Goal: Task Accomplishment & Management: Use online tool/utility

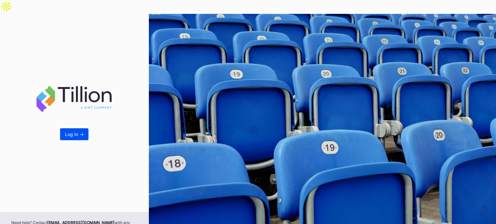
click at [72, 128] on button "Log In ->" at bounding box center [74, 134] width 28 height 12
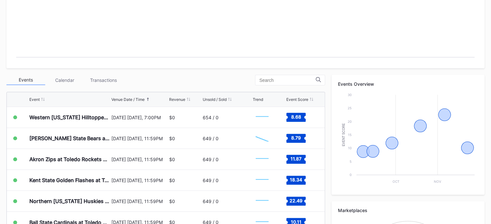
scroll to position [176, 0]
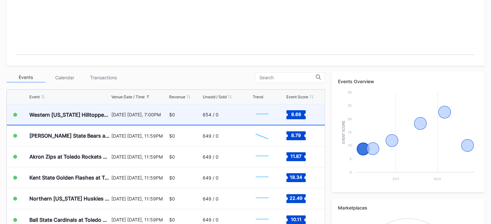
click at [216, 112] on div "654 / 0" at bounding box center [211, 114] width 16 height 5
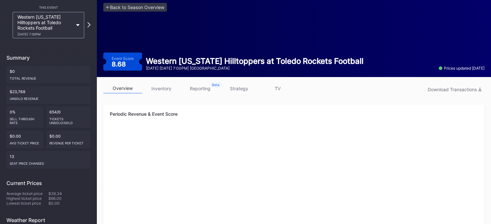
scroll to position [38, 0]
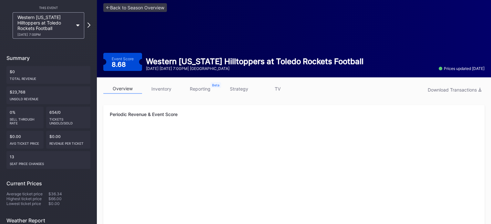
click at [240, 84] on link "strategy" at bounding box center [238, 89] width 39 height 10
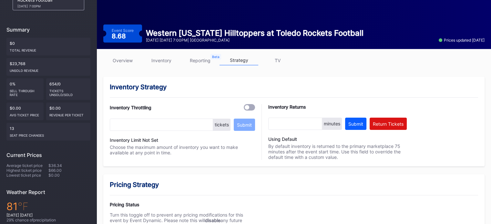
scroll to position [63, 0]
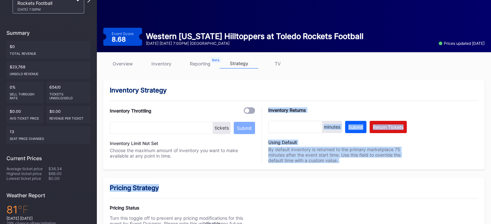
drag, startPoint x: 198, startPoint y: 167, endPoint x: 203, endPoint y: 146, distance: 22.3
click at [203, 146] on div "Inventory Throttling tickets Submit Inventory Limit Not Set Choose the maximum …" at bounding box center [182, 135] width 145 height 56
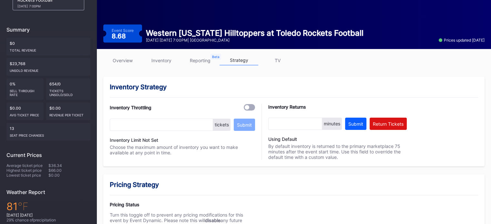
scroll to position [67, 0]
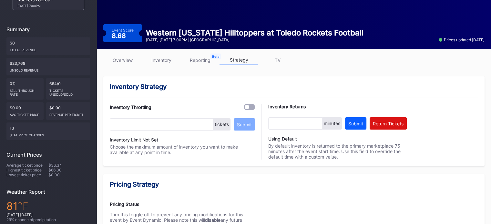
click at [167, 55] on link "inventory" at bounding box center [161, 60] width 39 height 10
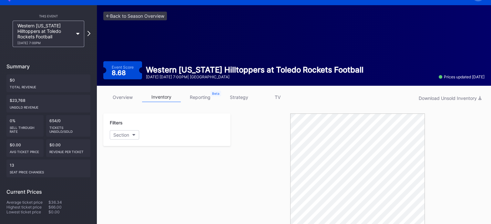
scroll to position [29, 0]
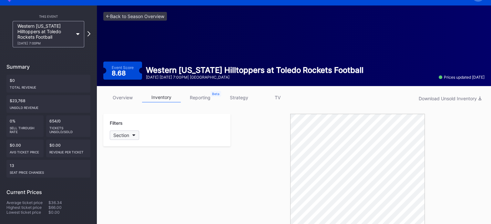
click at [135, 135] on icon "button" at bounding box center [133, 136] width 3 height 2
click at [124, 146] on div "Select All" at bounding box center [147, 146] width 70 height 5
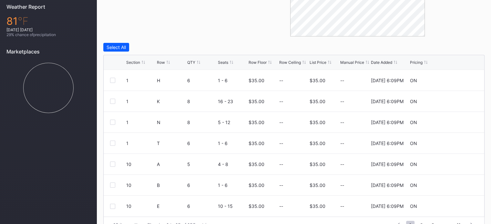
scroll to position [253, 0]
click at [132, 220] on button "10 items" at bounding box center [125, 224] width 31 height 9
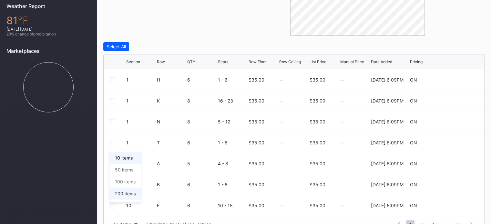
click at [129, 191] on div "200 items" at bounding box center [125, 193] width 21 height 5
